Goal: Find specific page/section: Find specific page/section

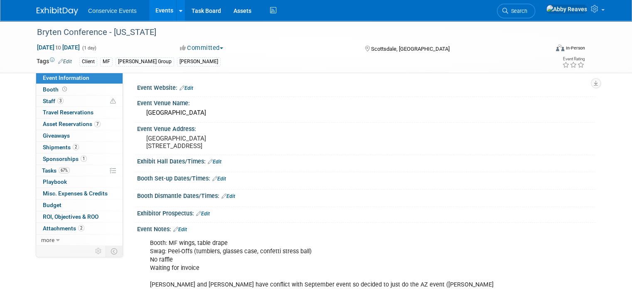
click at [528, 9] on span "Search" at bounding box center [518, 11] width 19 height 6
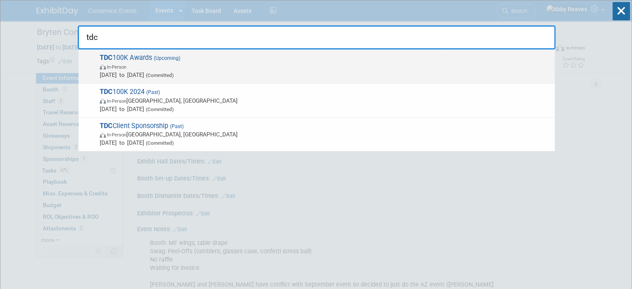
type input "tdc"
click at [299, 56] on span "TDC 100K Awards (Upcoming) In-Person [DATE] to [DATE] (Committed)" at bounding box center [324, 66] width 454 height 25
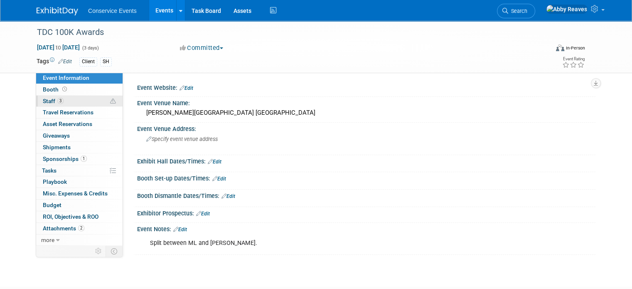
drag, startPoint x: 71, startPoint y: 106, endPoint x: 75, endPoint y: 101, distance: 6.5
click at [70, 106] on link "3 Staff 3" at bounding box center [79, 101] width 86 height 11
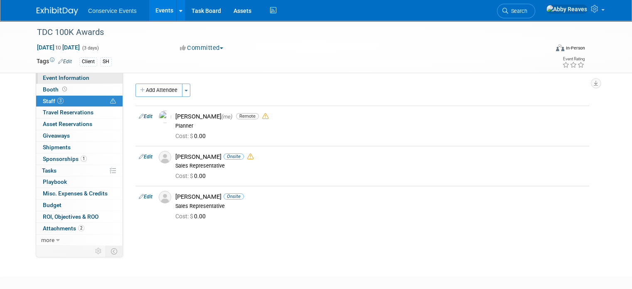
click at [78, 82] on link "Event Information" at bounding box center [79, 77] width 86 height 11
